Goal: Browse casually: Explore the website without a specific task or goal

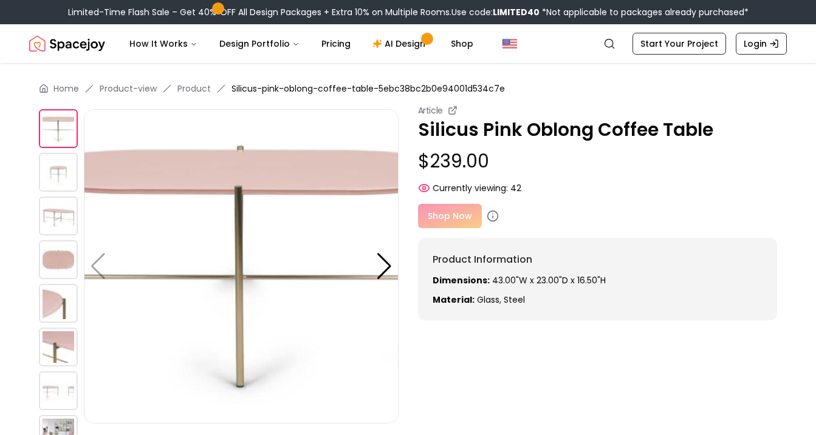
click at [56, 308] on img at bounding box center [58, 303] width 39 height 39
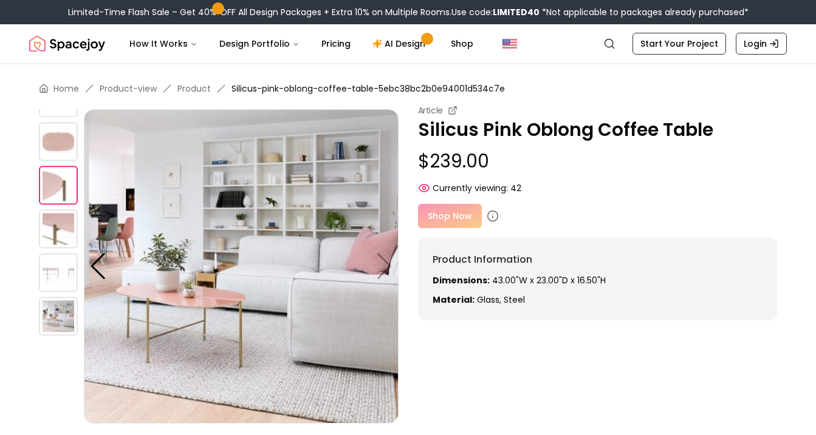
click at [58, 315] on img at bounding box center [58, 316] width 39 height 39
click at [64, 285] on img at bounding box center [58, 272] width 39 height 39
click at [55, 234] on img at bounding box center [58, 229] width 39 height 39
click at [58, 186] on img at bounding box center [58, 185] width 39 height 39
click at [61, 152] on img at bounding box center [58, 141] width 39 height 39
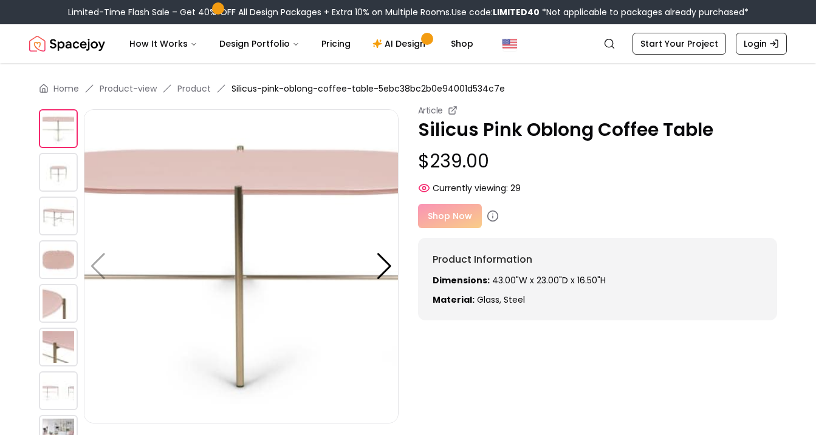
click at [62, 208] on img at bounding box center [58, 216] width 39 height 39
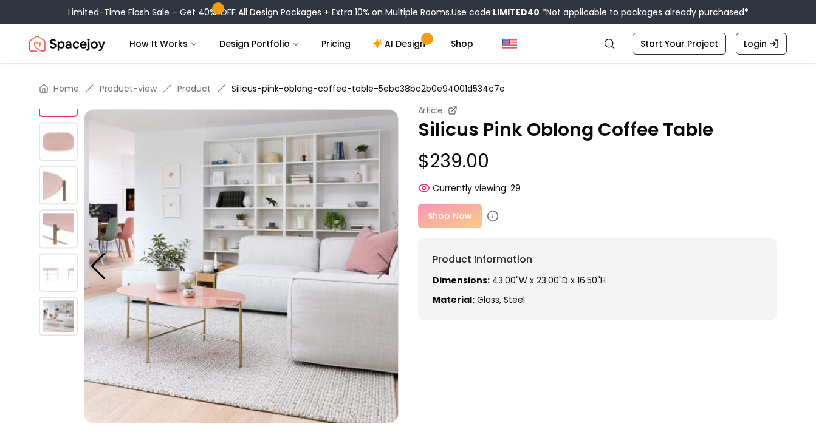
click at [58, 193] on img at bounding box center [58, 185] width 39 height 39
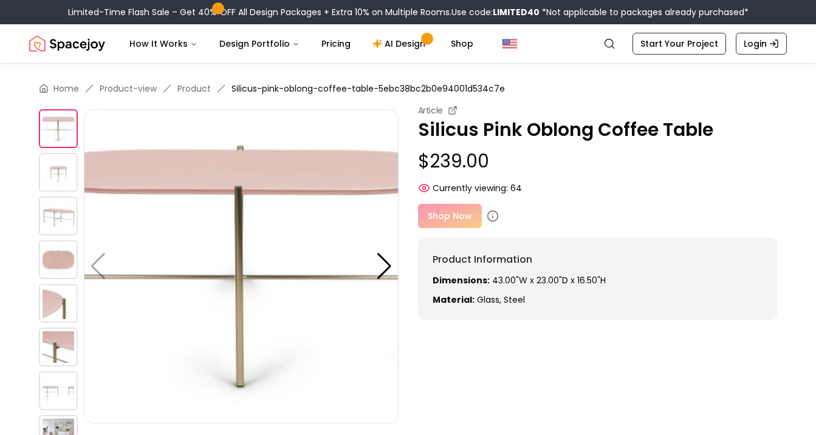
click at [393, 263] on img at bounding box center [241, 266] width 315 height 315
click at [389, 263] on div at bounding box center [384, 266] width 16 height 27
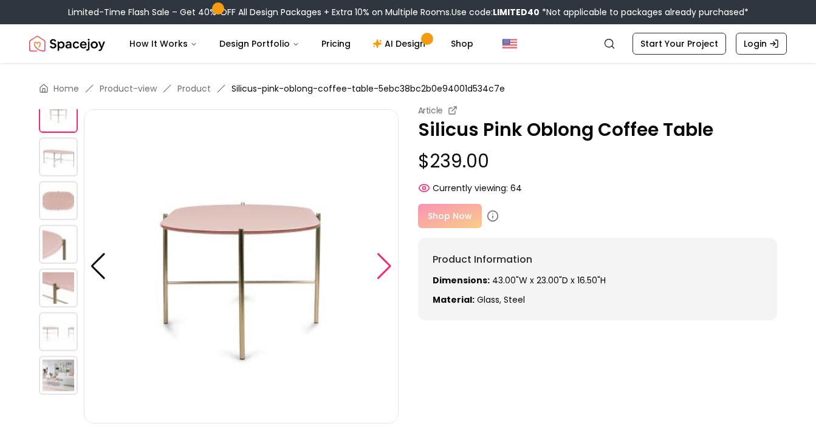
click at [389, 263] on div at bounding box center [384, 266] width 16 height 27
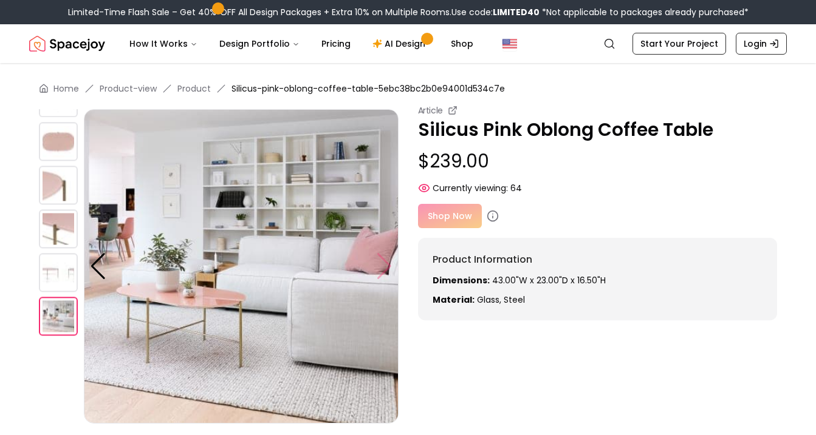
click at [389, 263] on img at bounding box center [241, 266] width 315 height 315
click at [89, 268] on img at bounding box center [241, 266] width 315 height 315
click at [101, 268] on div at bounding box center [98, 266] width 16 height 27
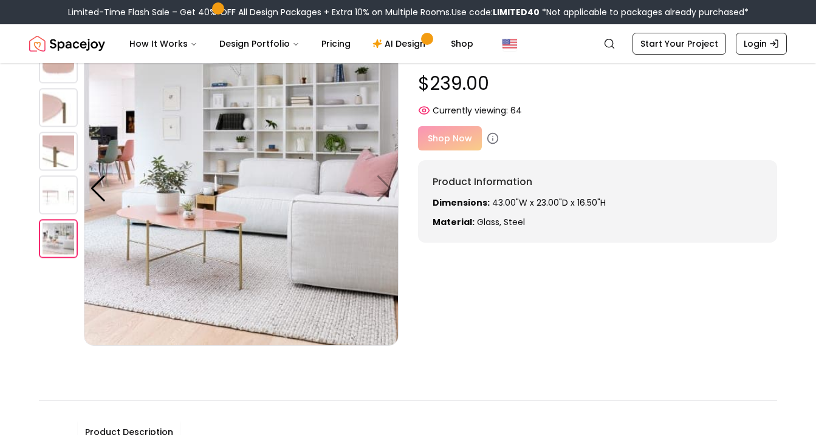
scroll to position [77, 0]
